Goal: Information Seeking & Learning: Learn about a topic

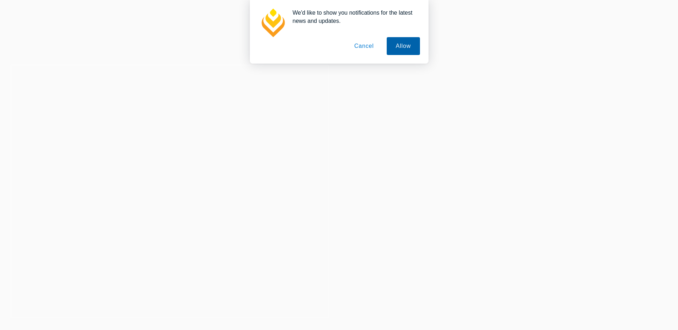
click at [398, 52] on button "Allow" at bounding box center [403, 46] width 33 height 18
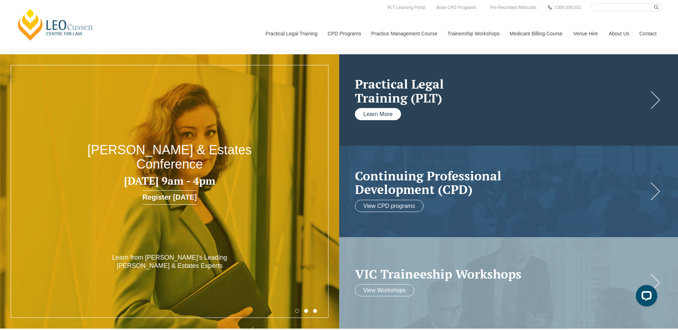
click at [379, 110] on link "Learn More" at bounding box center [378, 114] width 46 height 12
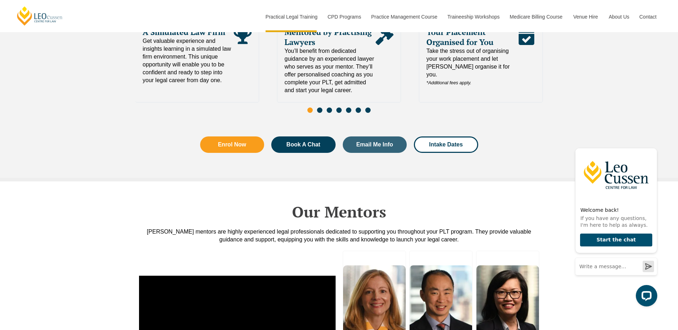
scroll to position [1465, 0]
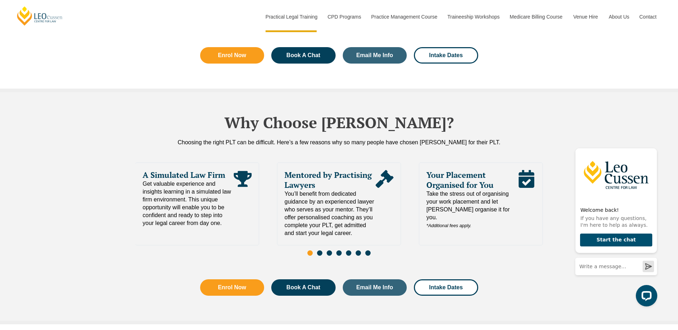
click at [318, 251] on span "Go to slide 2" at bounding box center [319, 253] width 5 height 5
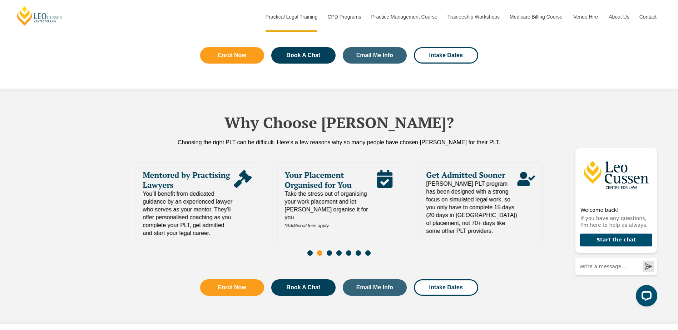
click at [328, 251] on span "Go to slide 3" at bounding box center [329, 253] width 5 height 5
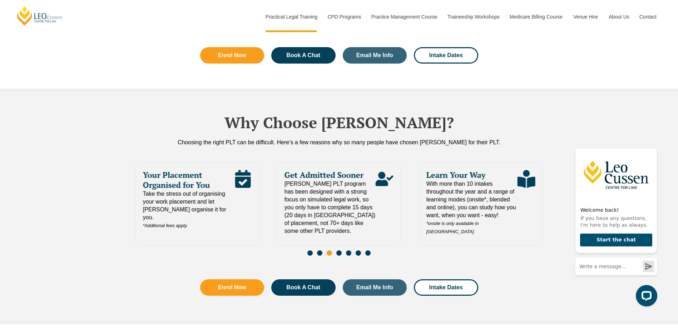
click at [341, 251] on span "Go to slide 4" at bounding box center [338, 253] width 5 height 5
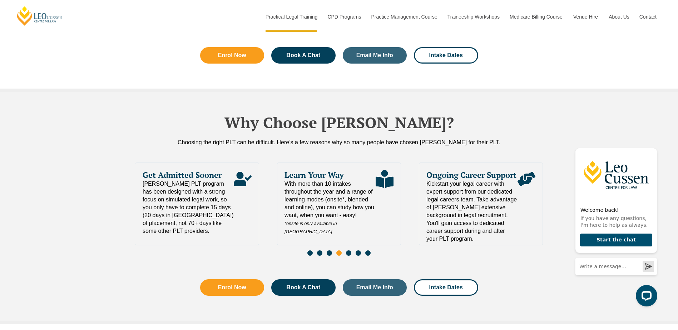
click at [349, 251] on span "Go to slide 5" at bounding box center [348, 253] width 5 height 5
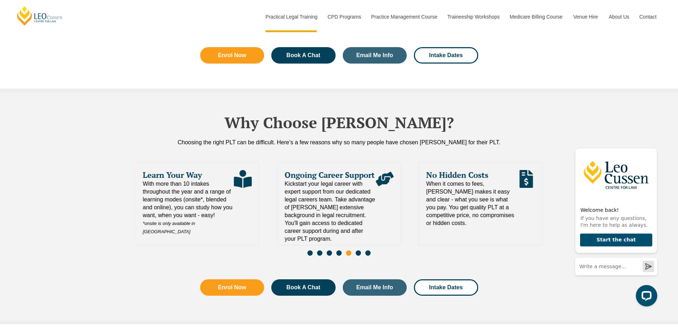
click at [360, 251] on span "Go to slide 6" at bounding box center [358, 253] width 5 height 5
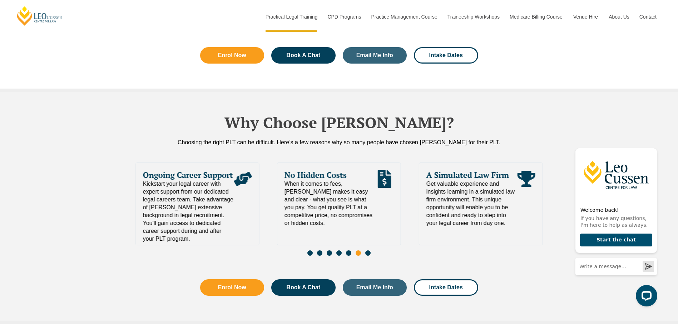
click at [368, 251] on span "Go to slide 7" at bounding box center [367, 253] width 5 height 5
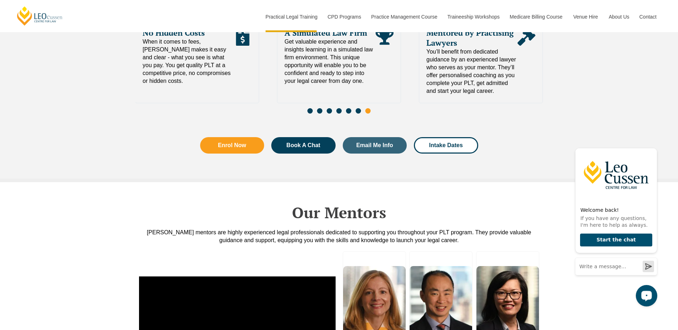
scroll to position [1751, 0]
